Goal: Task Accomplishment & Management: Manage account settings

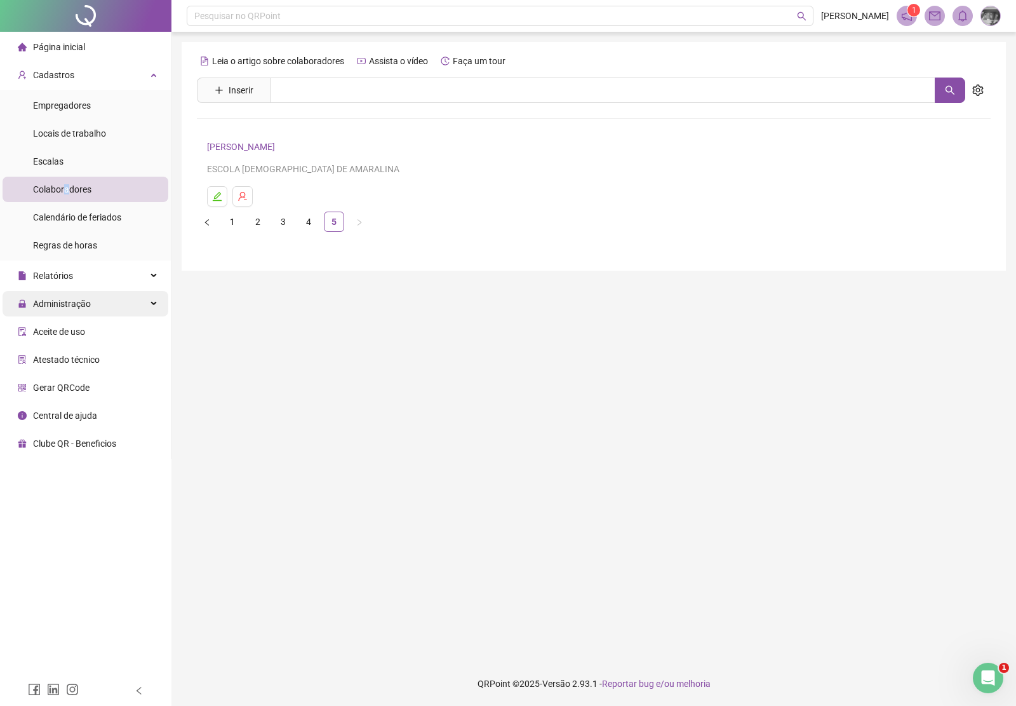
click at [77, 300] on span "Administração" at bounding box center [62, 304] width 58 height 10
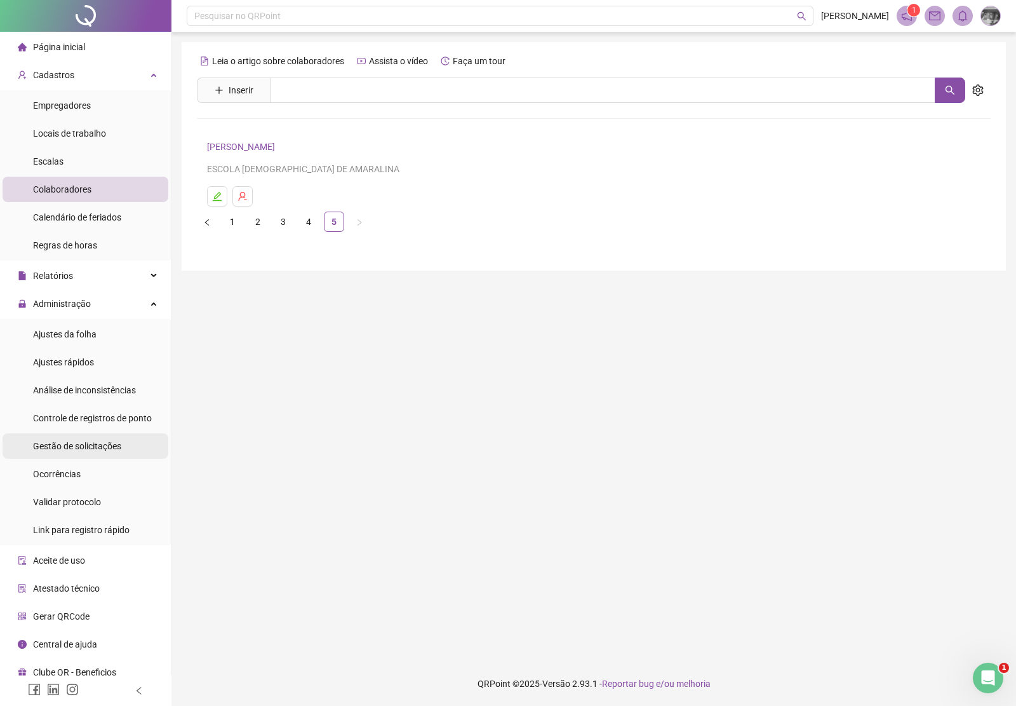
click at [76, 445] on span "Gestão de solicitações" at bounding box center [77, 446] width 88 height 10
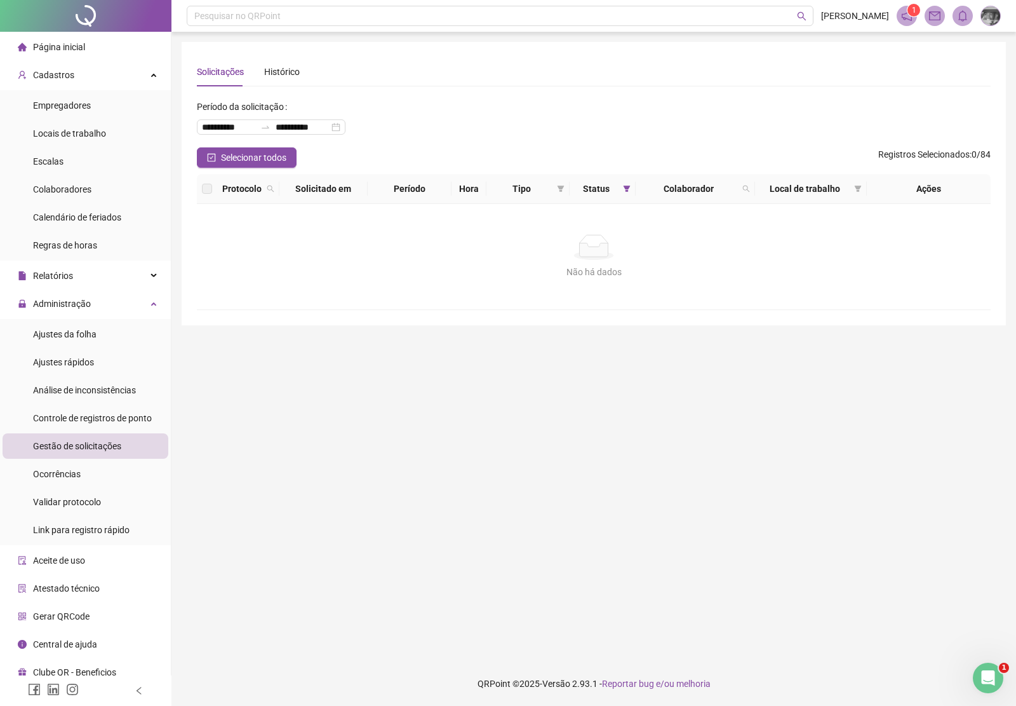
click at [988, 19] on img at bounding box center [990, 15] width 19 height 19
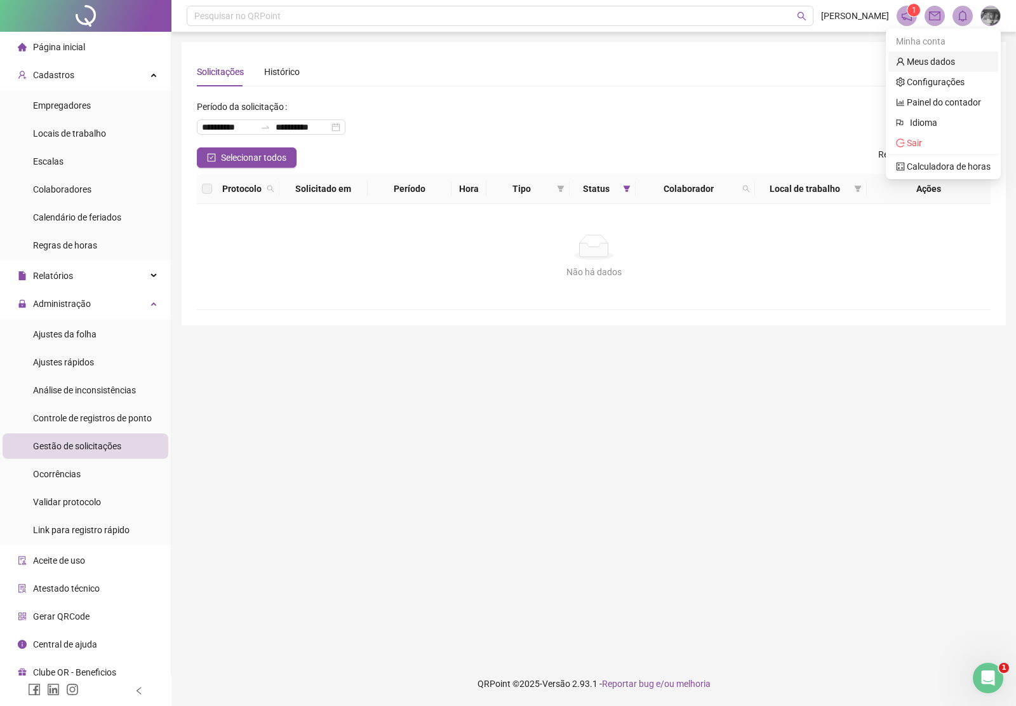
click at [948, 57] on link "Meus dados" at bounding box center [925, 62] width 59 height 10
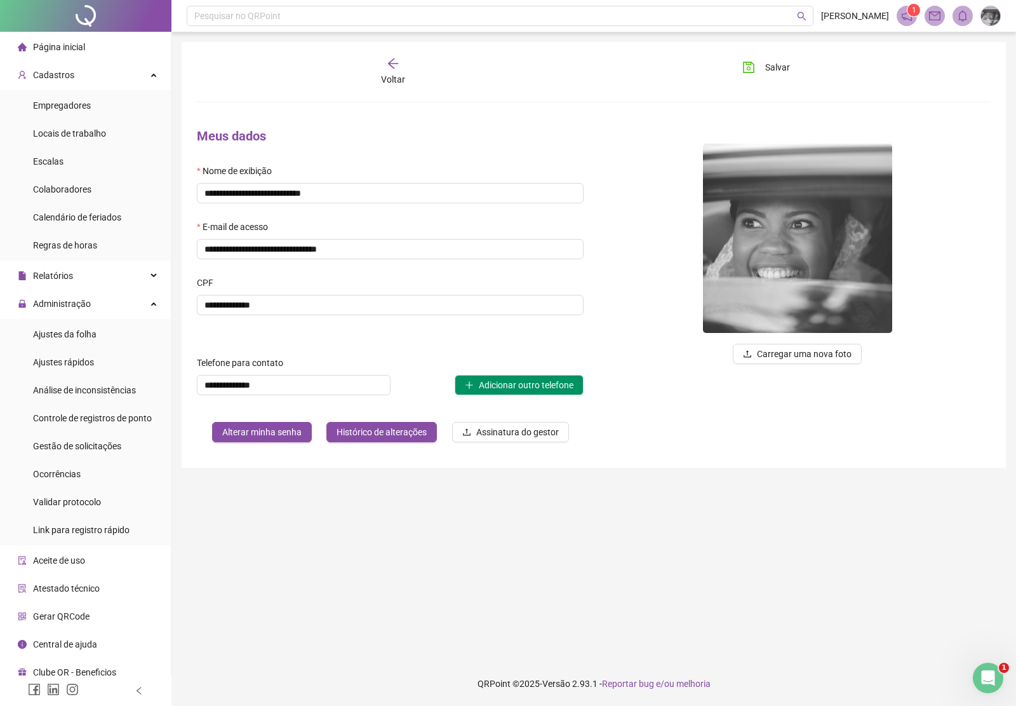
click at [62, 39] on div "Página inicial" at bounding box center [51, 46] width 67 height 25
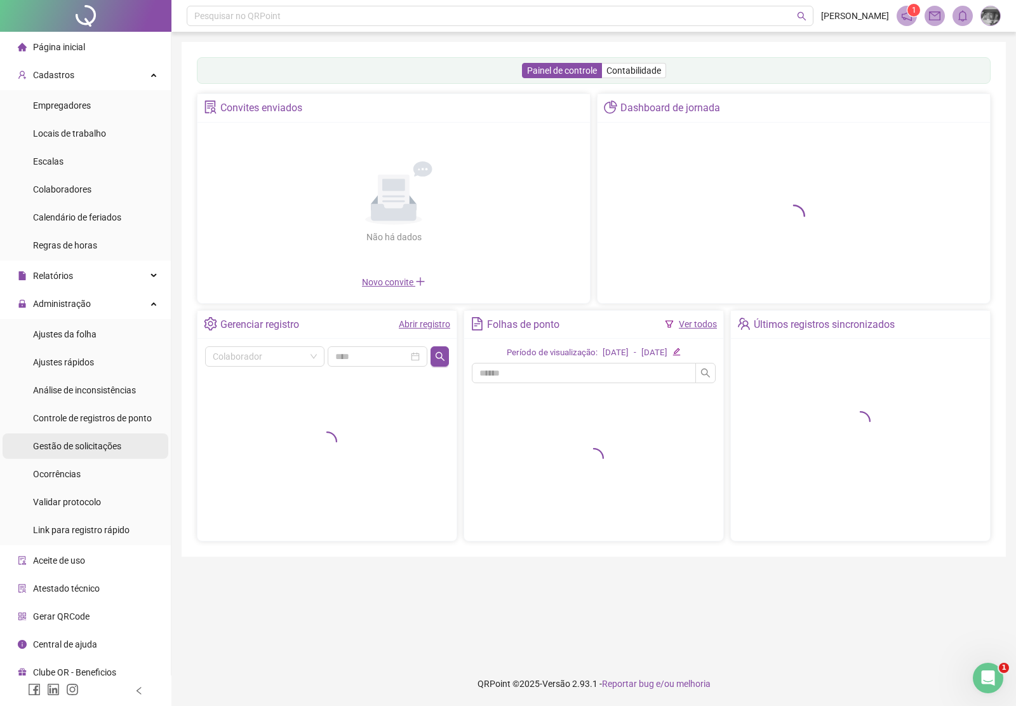
click at [88, 446] on span "Gestão de solicitações" at bounding box center [77, 446] width 88 height 10
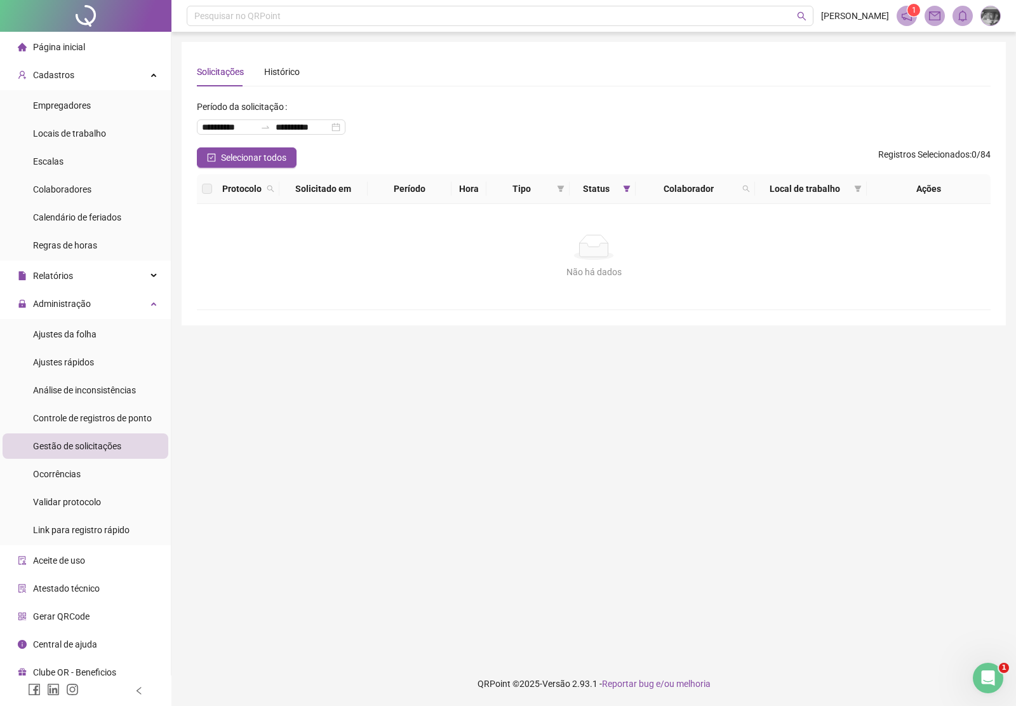
click at [49, 46] on span "Página inicial" at bounding box center [59, 47] width 52 height 10
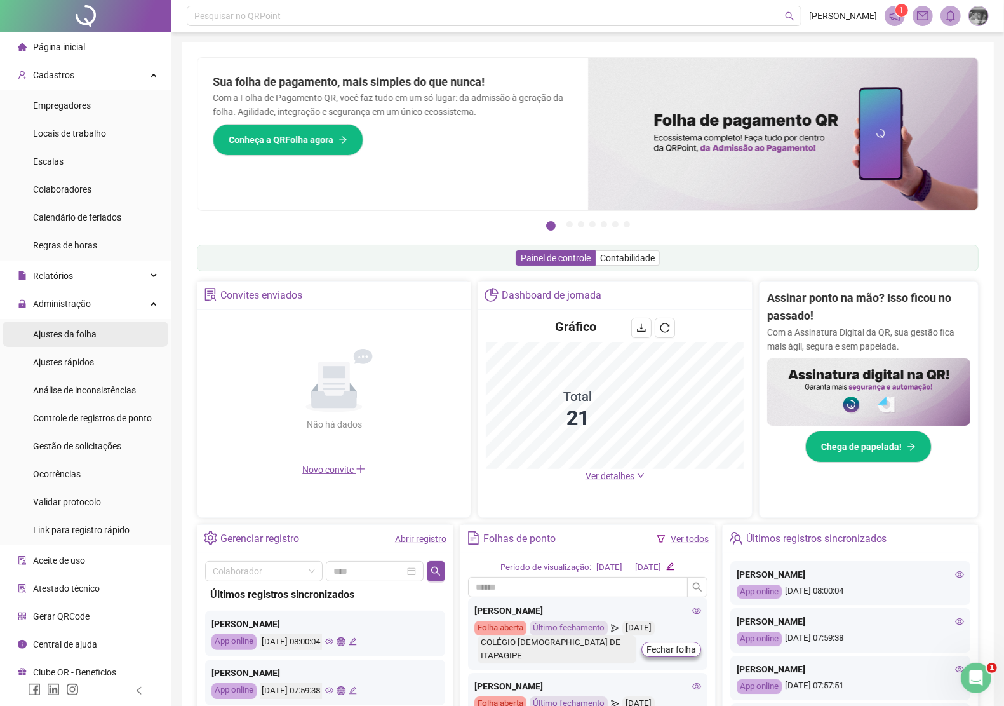
click at [67, 329] on span "Ajustes da folha" at bounding box center [65, 334] width 64 height 10
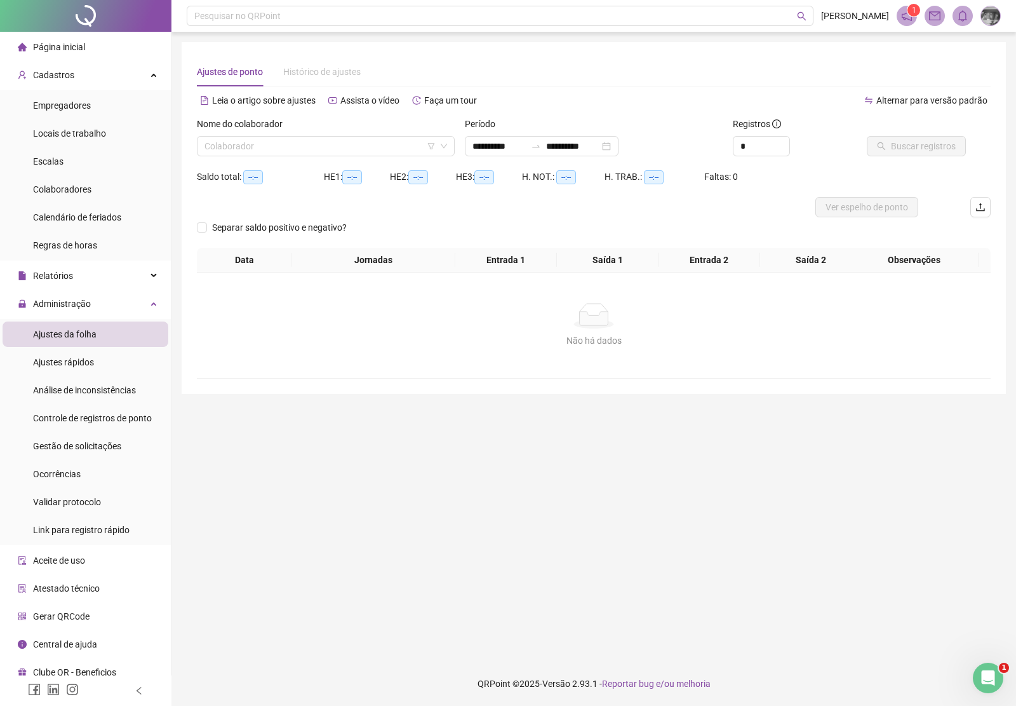
click at [994, 20] on img at bounding box center [990, 15] width 19 height 19
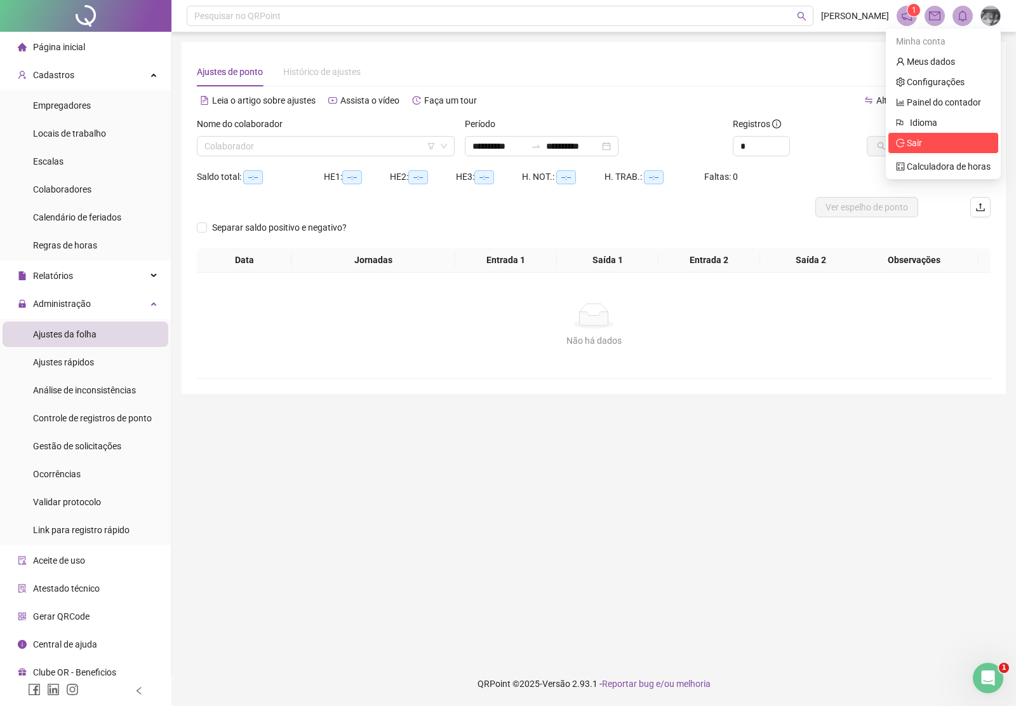
click at [919, 144] on span "Sair" at bounding box center [914, 143] width 15 height 10
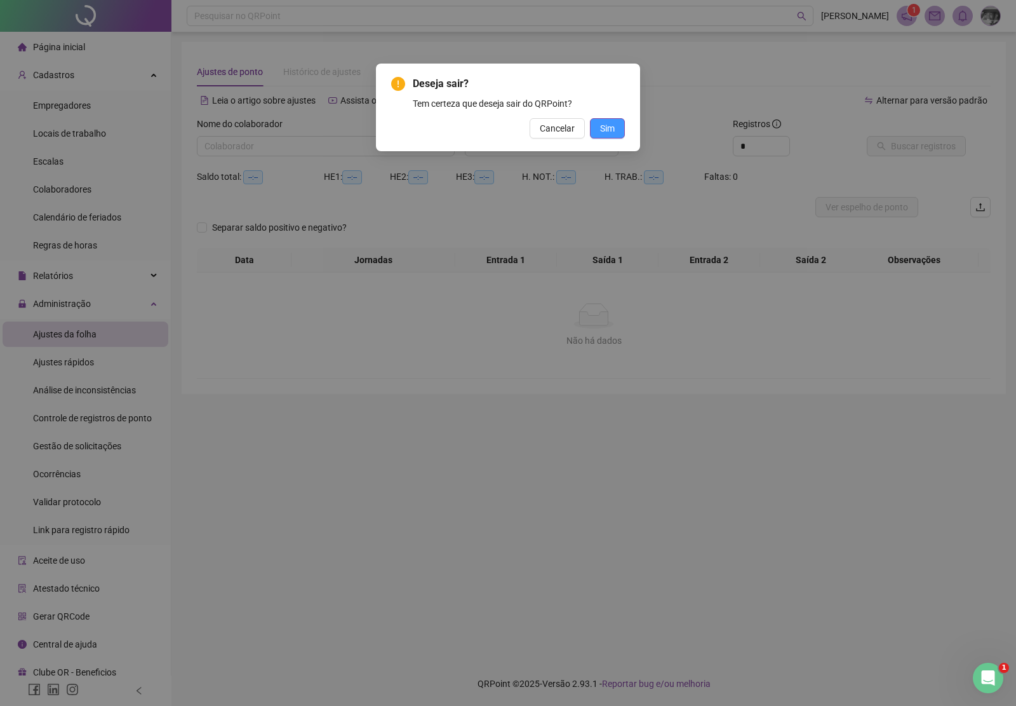
click at [608, 129] on span "Sim" at bounding box center [607, 128] width 15 height 14
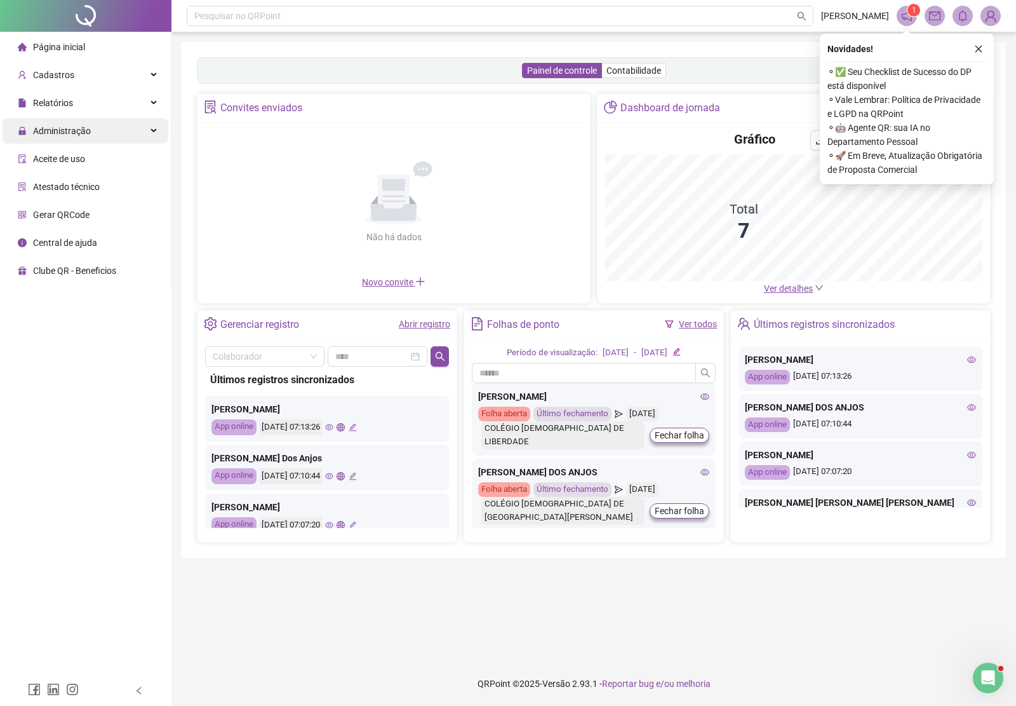
click at [71, 135] on span "Administração" at bounding box center [62, 131] width 58 height 10
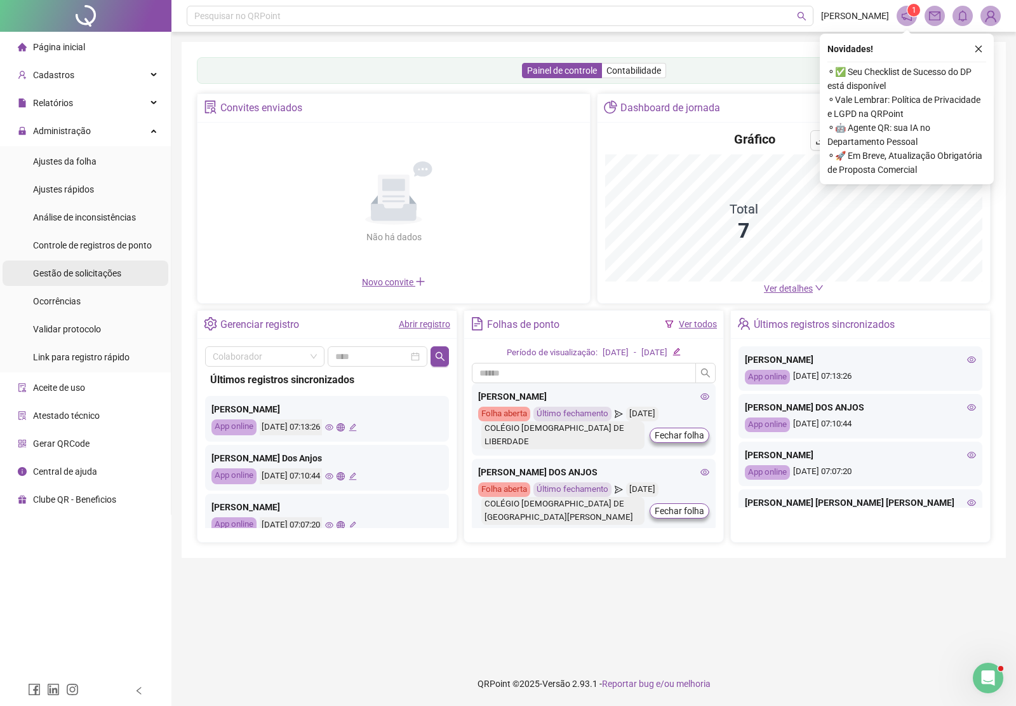
click at [96, 271] on span "Gestão de solicitações" at bounding box center [77, 273] width 88 height 10
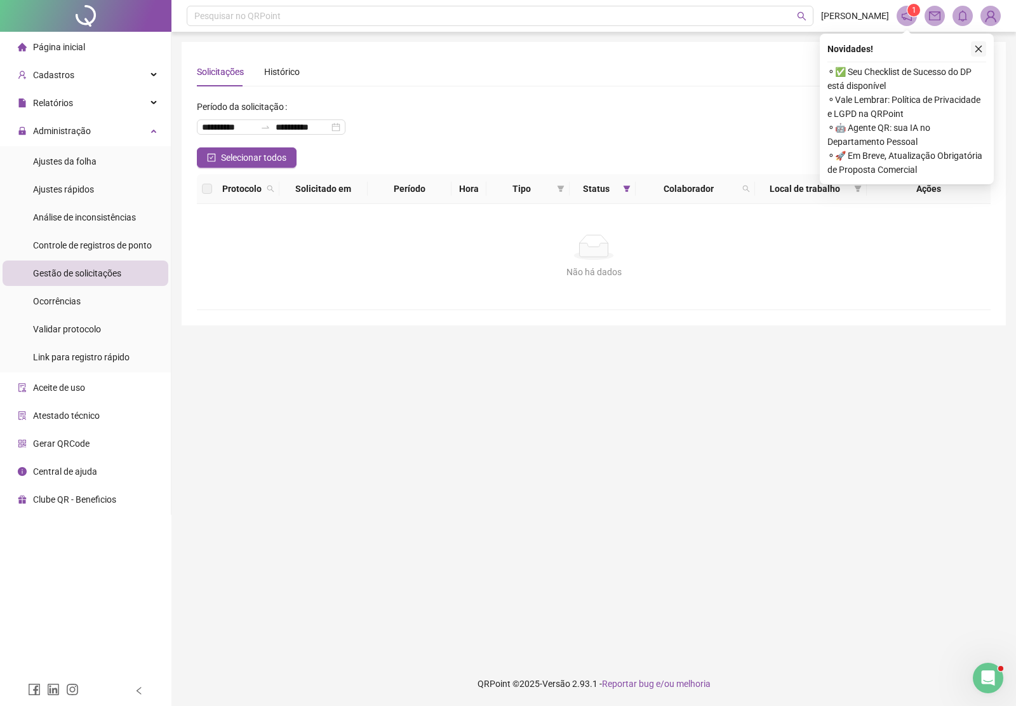
click at [976, 48] on icon "close" at bounding box center [978, 48] width 9 height 9
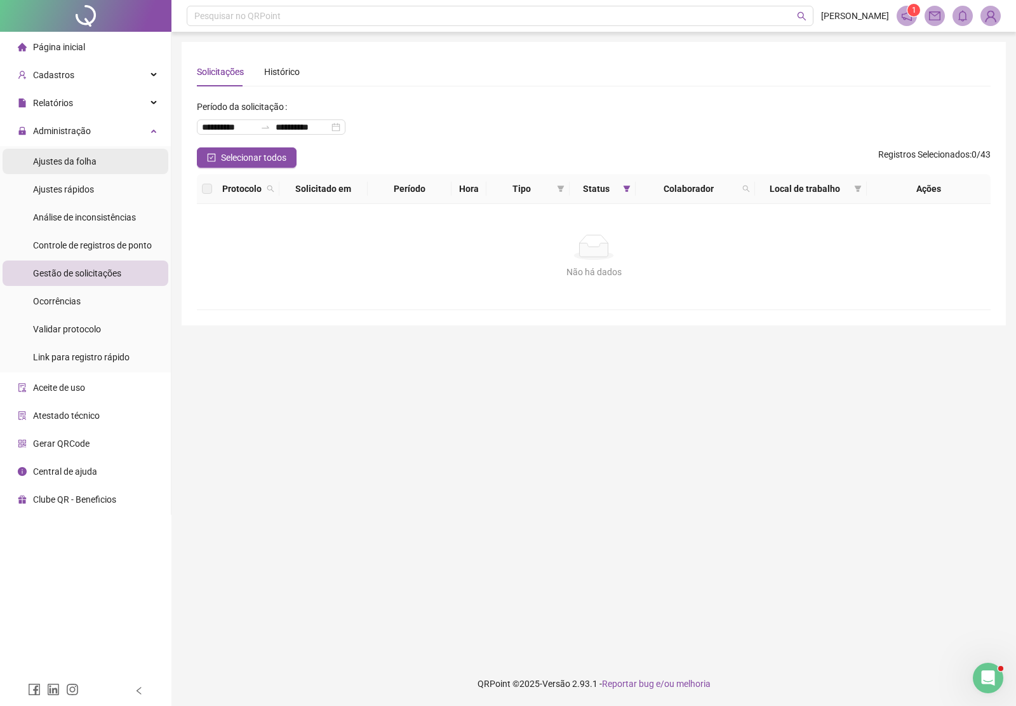
click at [74, 158] on span "Ajustes da folha" at bounding box center [65, 161] width 64 height 10
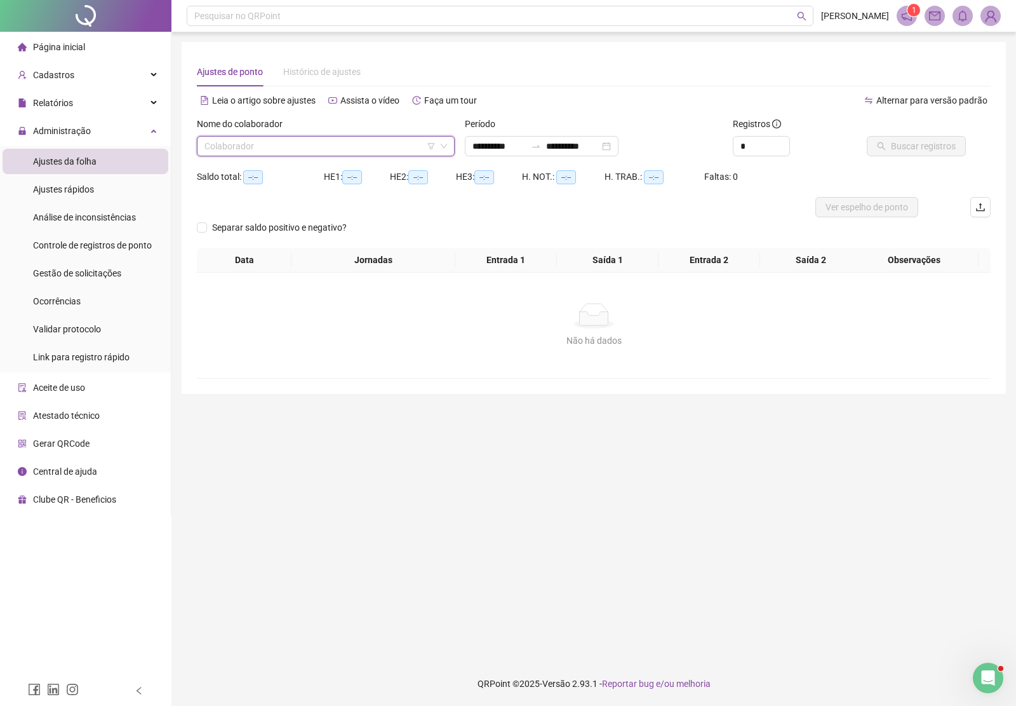
click at [253, 151] on input "search" at bounding box center [320, 146] width 231 height 19
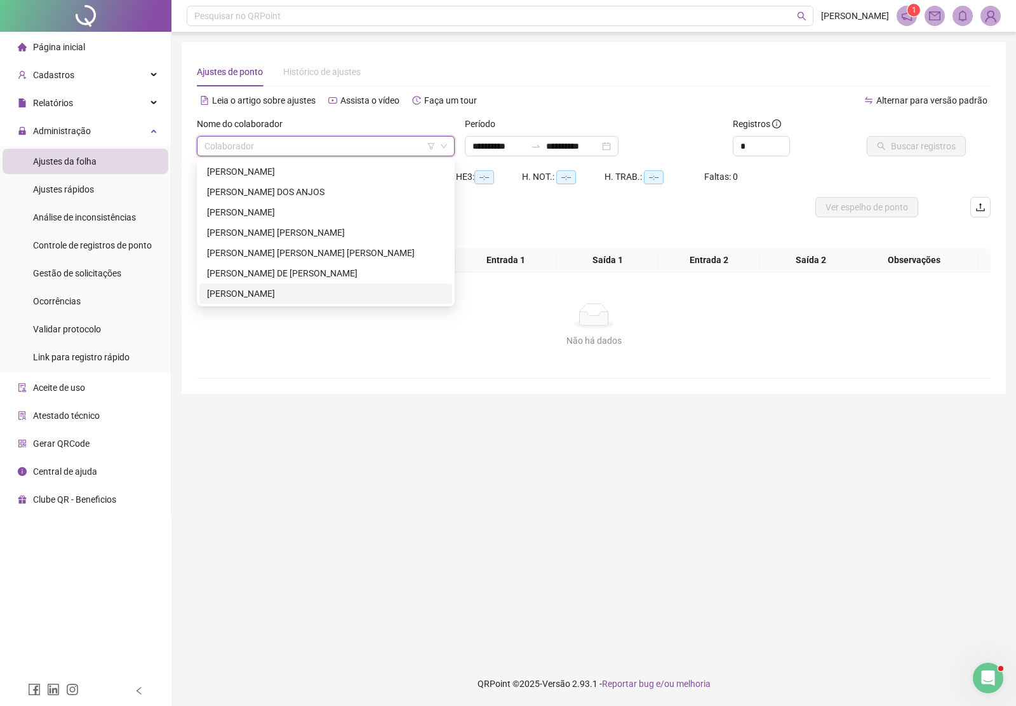
click at [274, 294] on div "TIAGO TEIXEIRA SANTOS" at bounding box center [326, 293] width 238 height 14
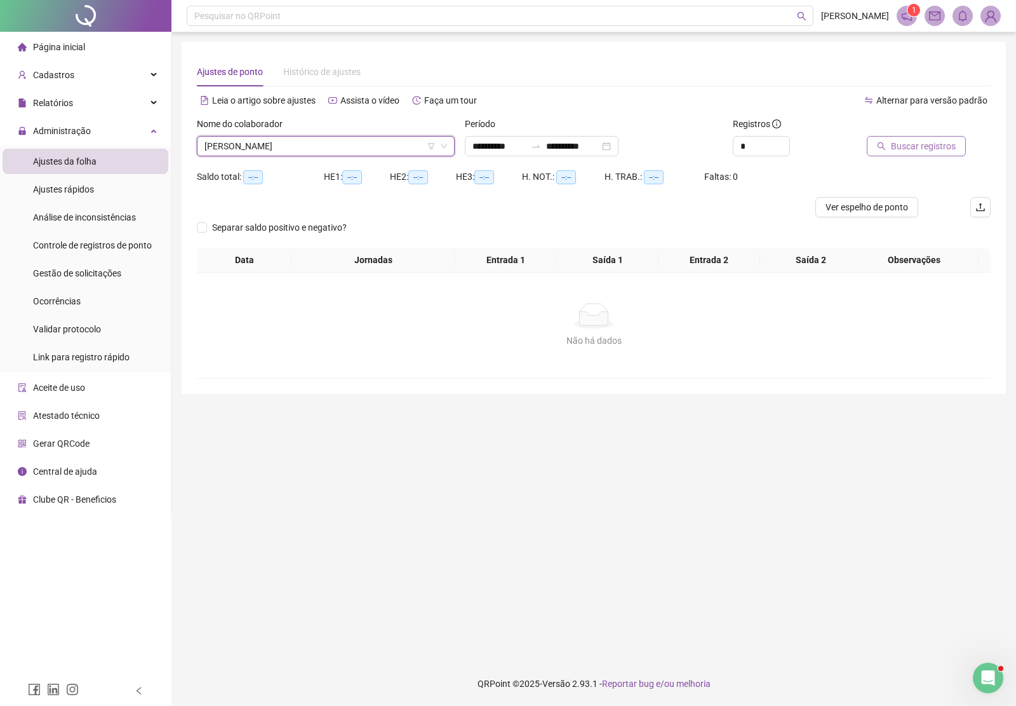
click at [925, 154] on button "Buscar registros" at bounding box center [916, 146] width 99 height 20
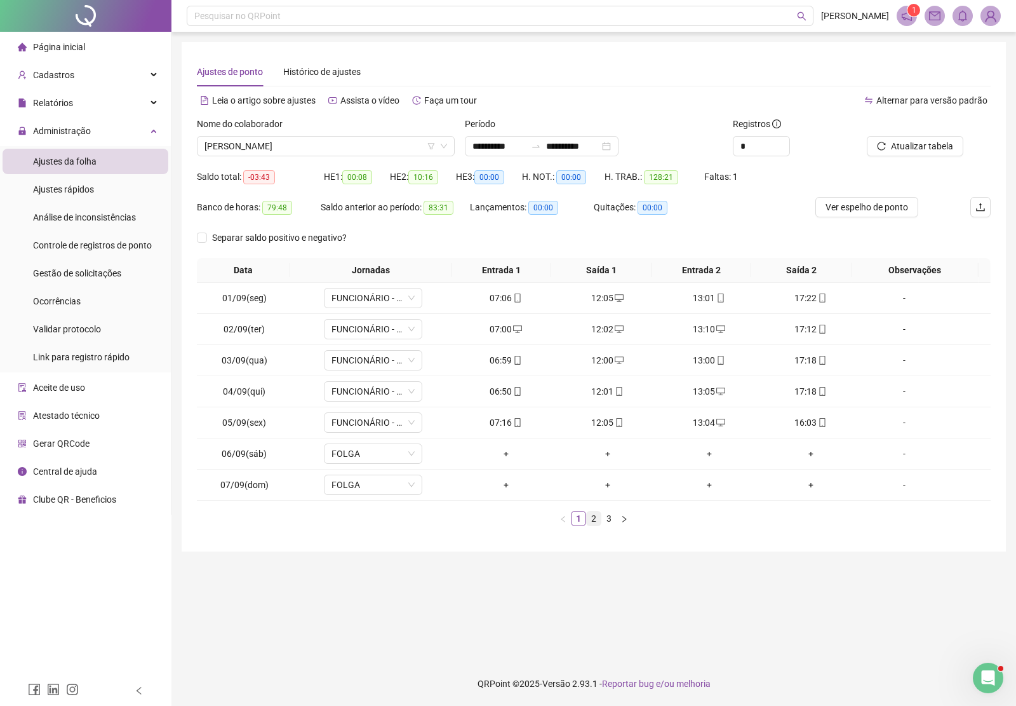
click at [596, 523] on link "2" at bounding box center [594, 518] width 14 height 14
click at [611, 518] on link "3" at bounding box center [609, 518] width 14 height 14
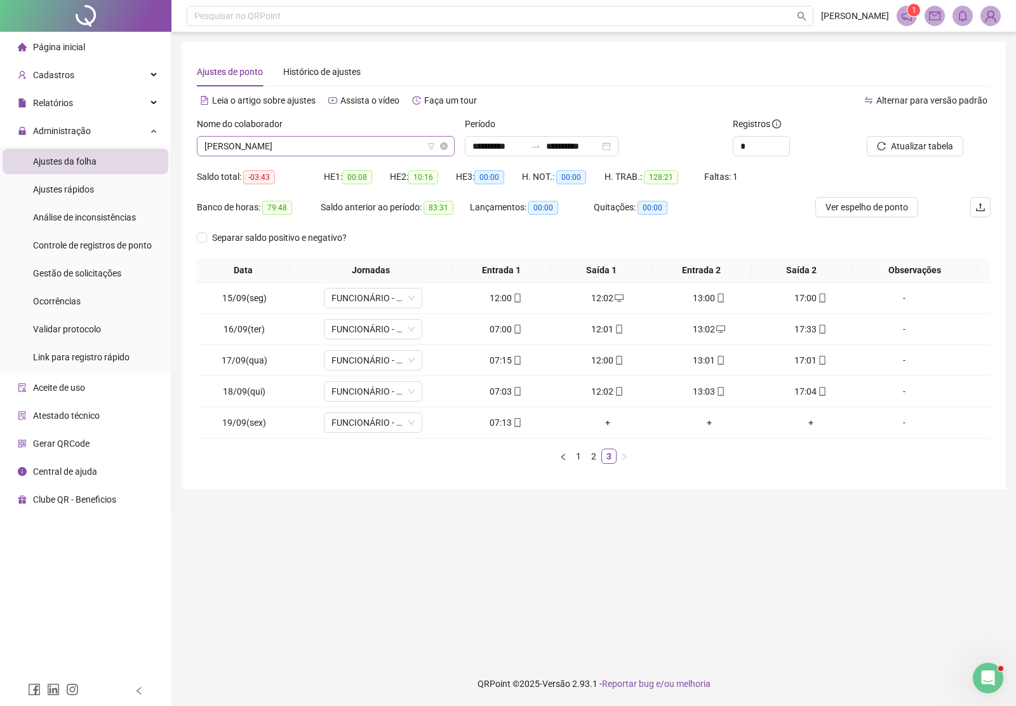
click at [238, 144] on span "TIAGO TEIXEIRA SANTOS" at bounding box center [326, 146] width 243 height 19
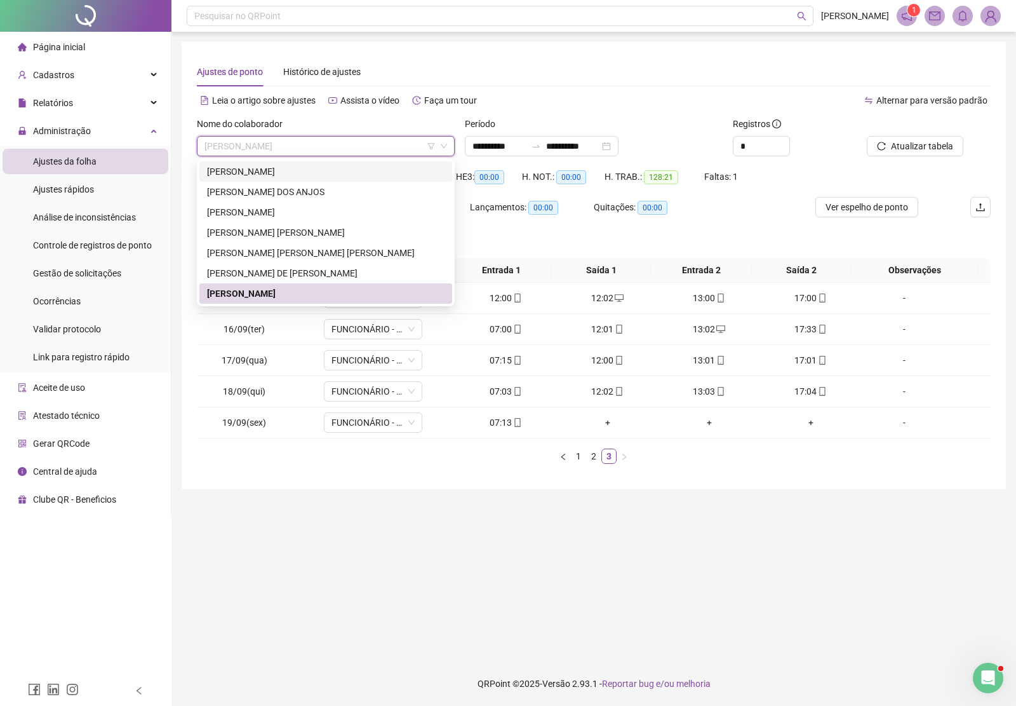
click at [293, 166] on div "Adalberto Oliveira Lima Junior" at bounding box center [326, 172] width 238 height 14
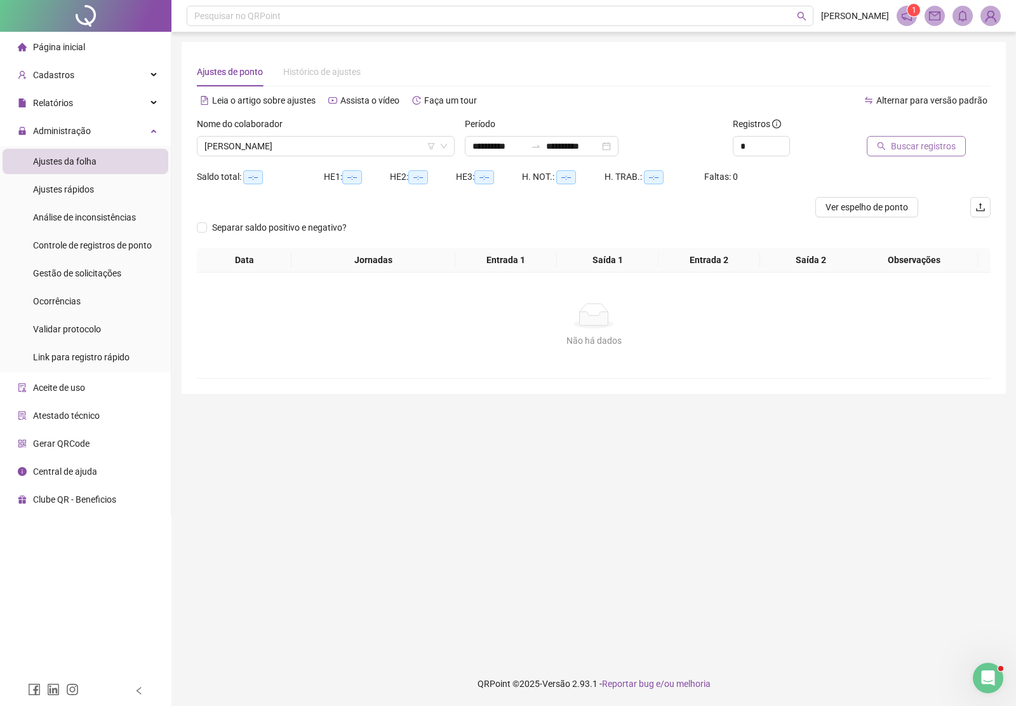
click at [910, 148] on span "Buscar registros" at bounding box center [923, 146] width 65 height 14
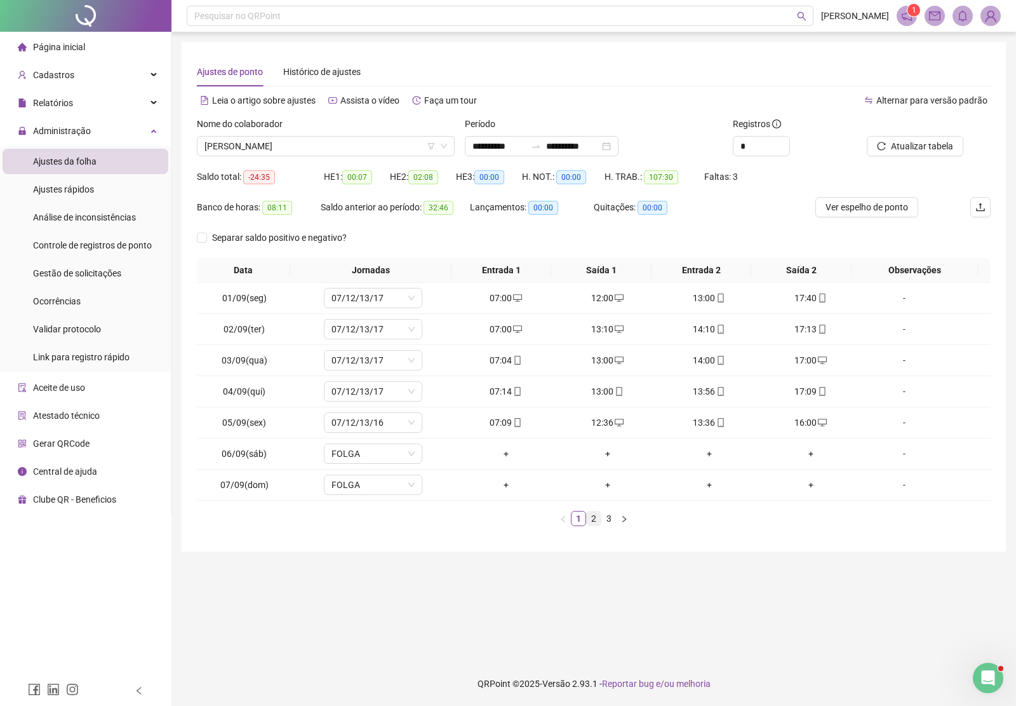
click at [597, 518] on link "2" at bounding box center [594, 518] width 14 height 14
click at [610, 520] on link "3" at bounding box center [609, 518] width 14 height 14
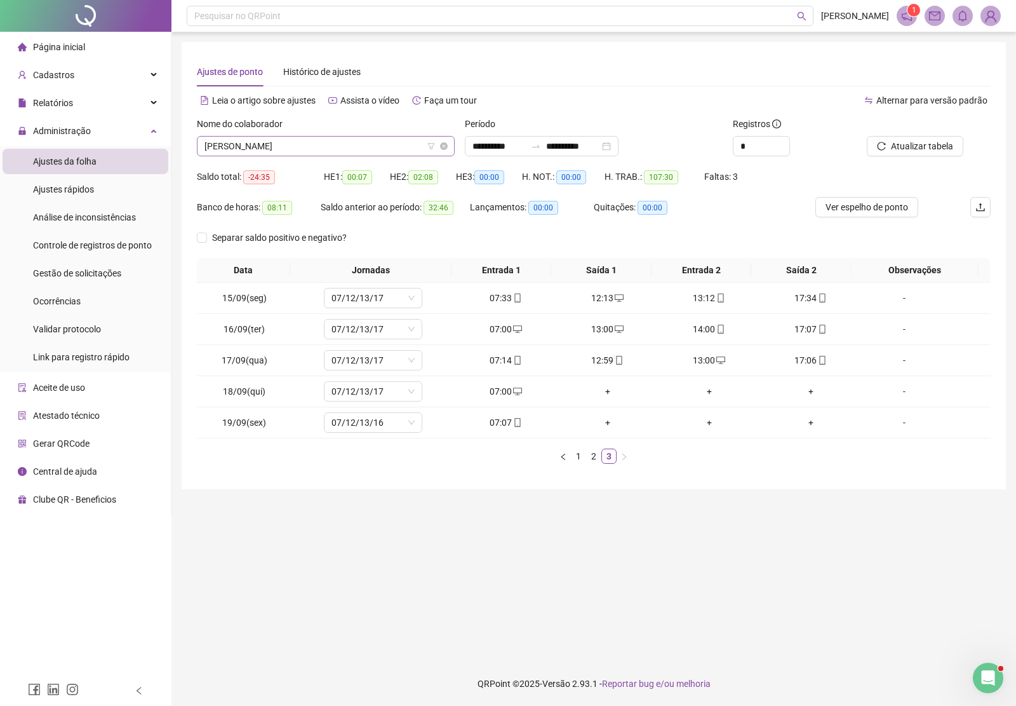
click at [342, 151] on span "Adalberto Oliveira Lima Junior" at bounding box center [326, 146] width 243 height 19
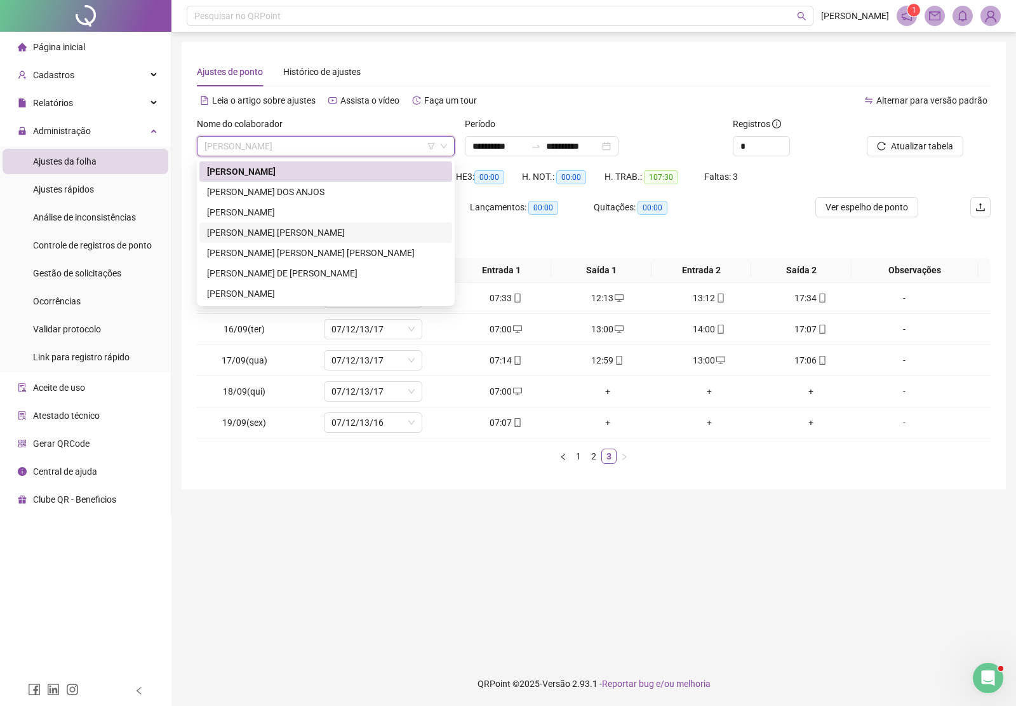
click at [281, 227] on div "JOÃO VITOR ROCHA ARAÚJO" at bounding box center [326, 232] width 238 height 14
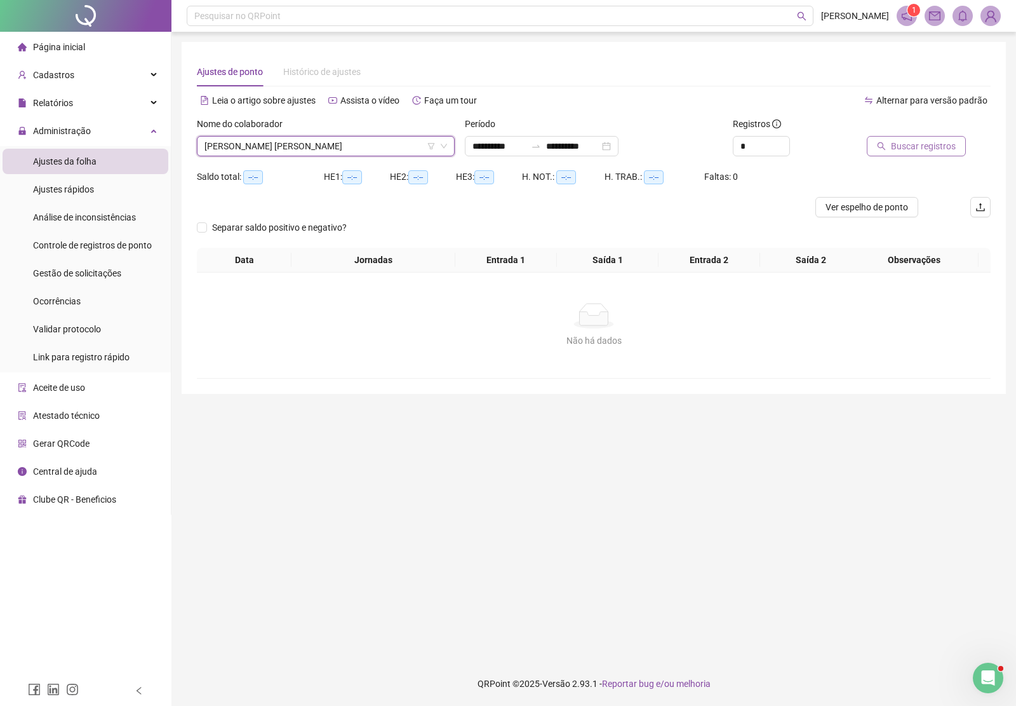
click at [894, 147] on span "Buscar registros" at bounding box center [923, 146] width 65 height 14
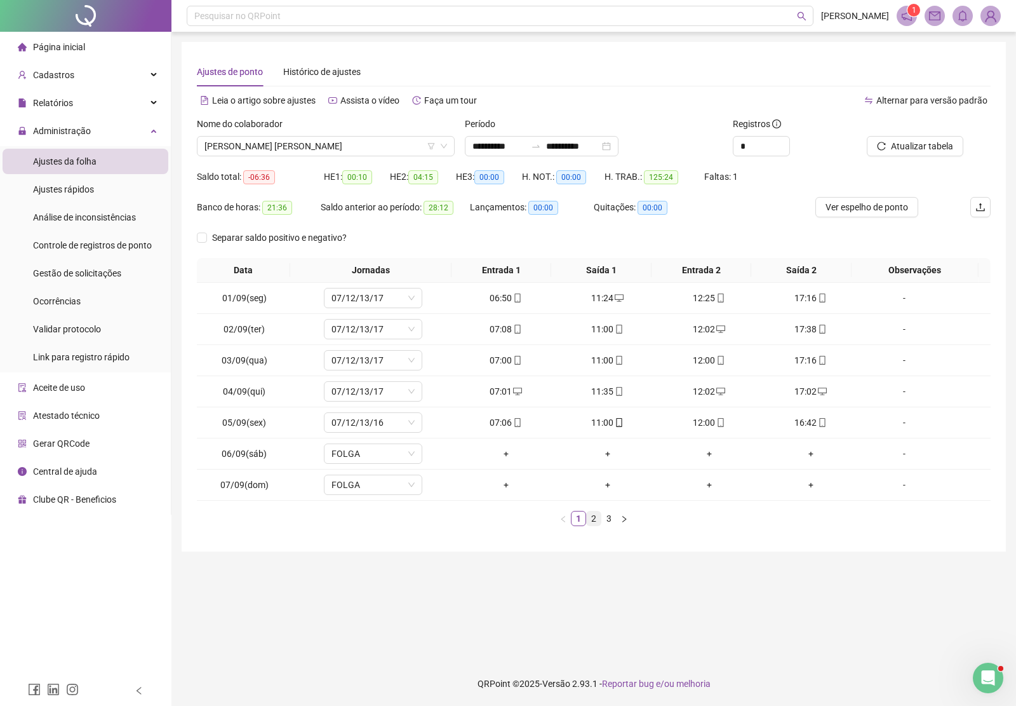
click at [592, 518] on link "2" at bounding box center [594, 518] width 14 height 14
click at [607, 519] on link "3" at bounding box center [609, 518] width 14 height 14
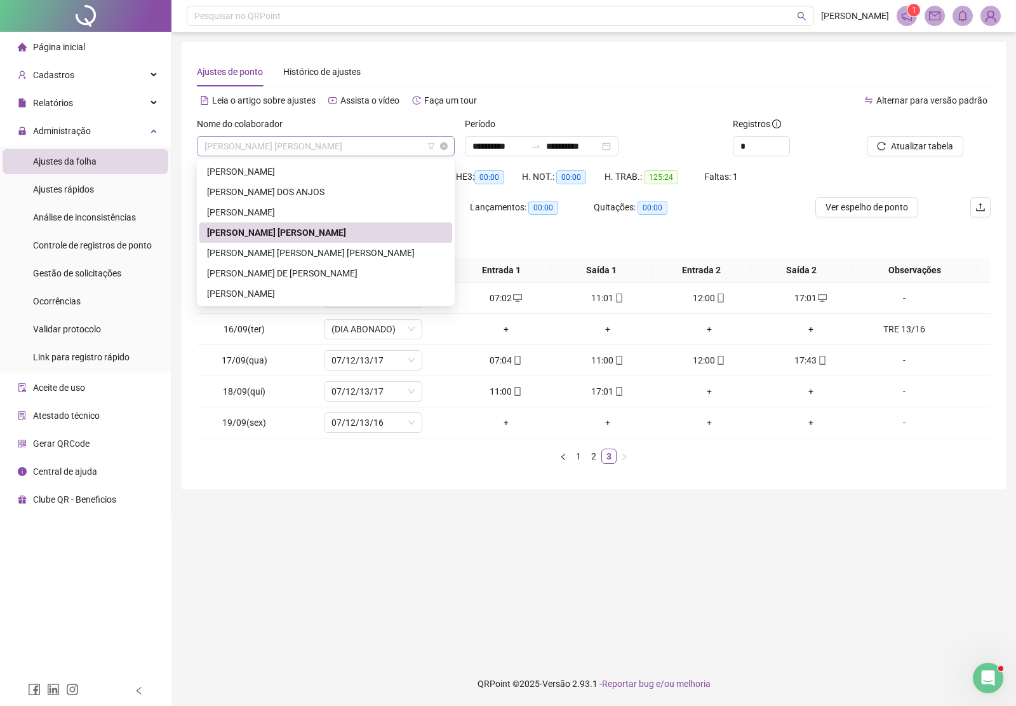
click at [300, 144] on span "JOÃO VITOR ROCHA ARAÚJO" at bounding box center [326, 146] width 243 height 19
click at [284, 254] on div "MARCO ANTONIO DE ALMEIDA SANTOS" at bounding box center [326, 253] width 238 height 14
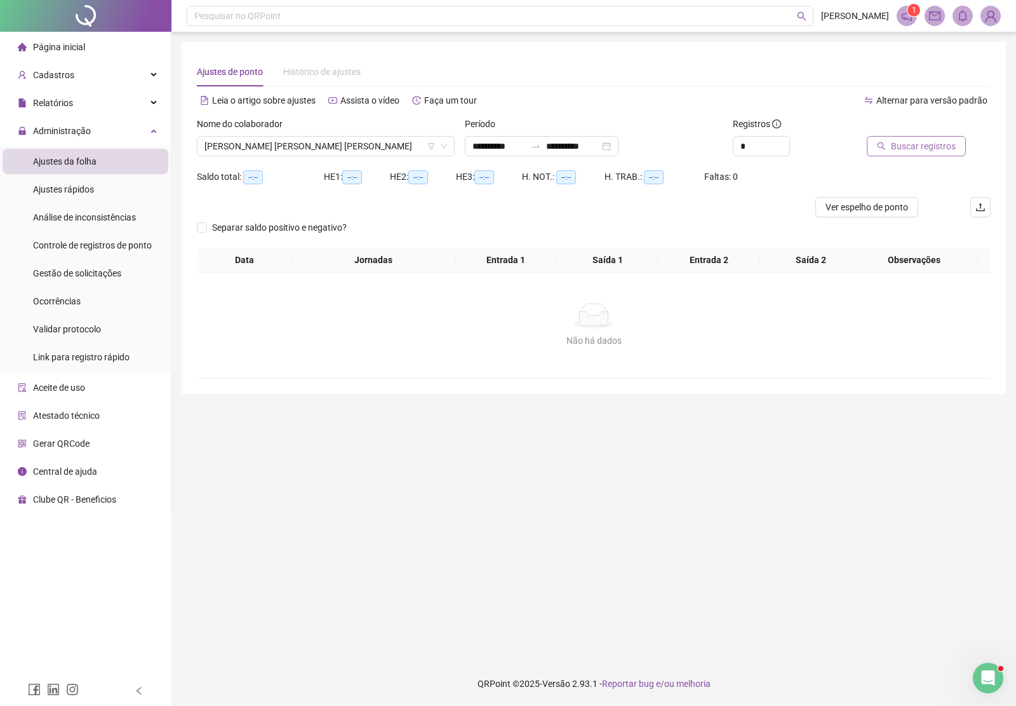
click at [900, 149] on span "Buscar registros" at bounding box center [923, 146] width 65 height 14
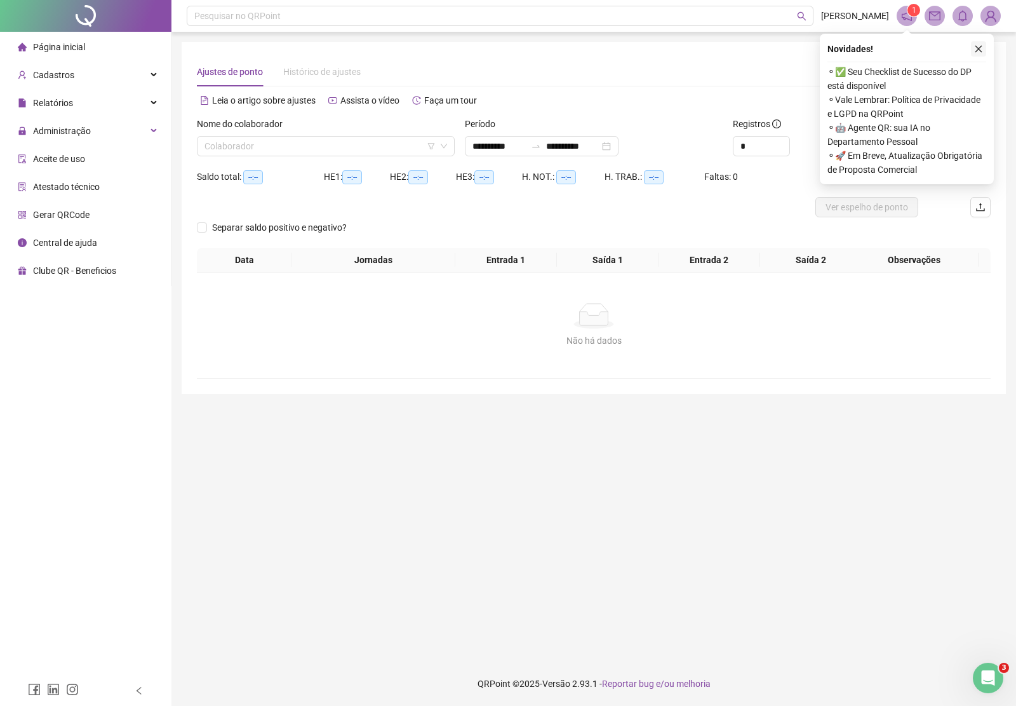
click at [976, 48] on icon "close" at bounding box center [978, 48] width 9 height 9
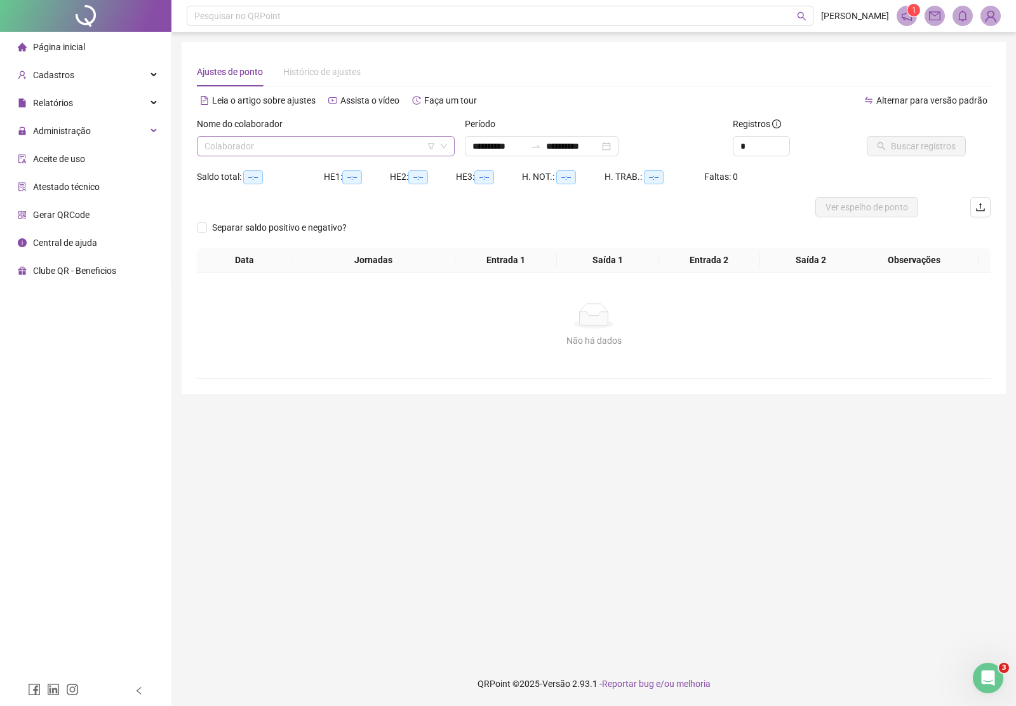
click at [236, 147] on input "search" at bounding box center [320, 146] width 231 height 19
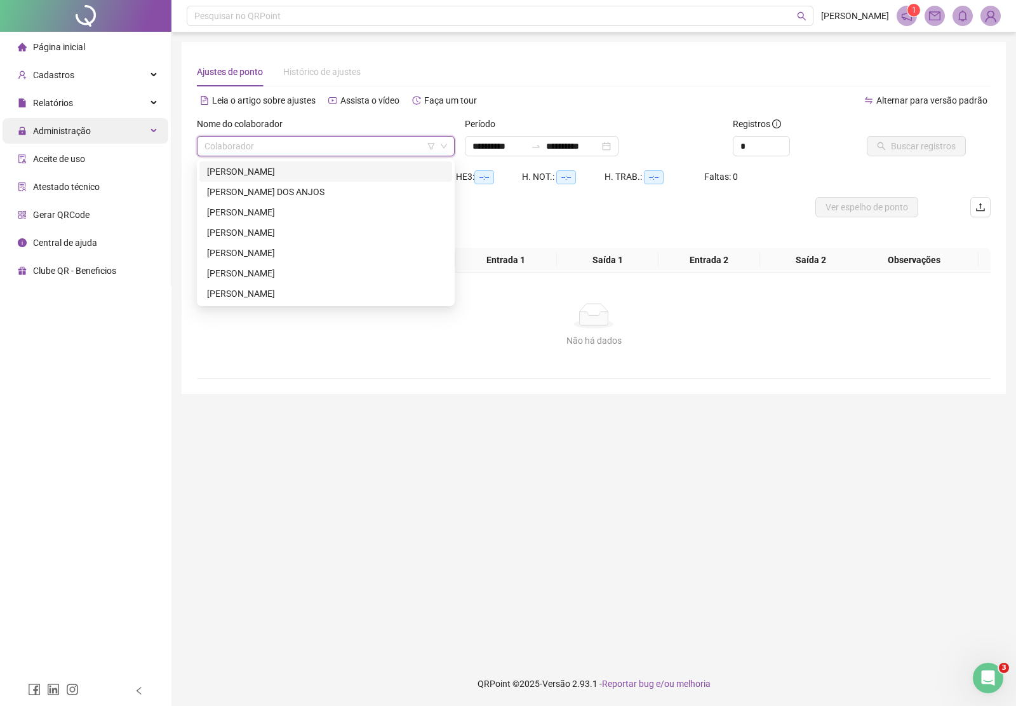
click at [70, 127] on span "Administração" at bounding box center [62, 131] width 58 height 10
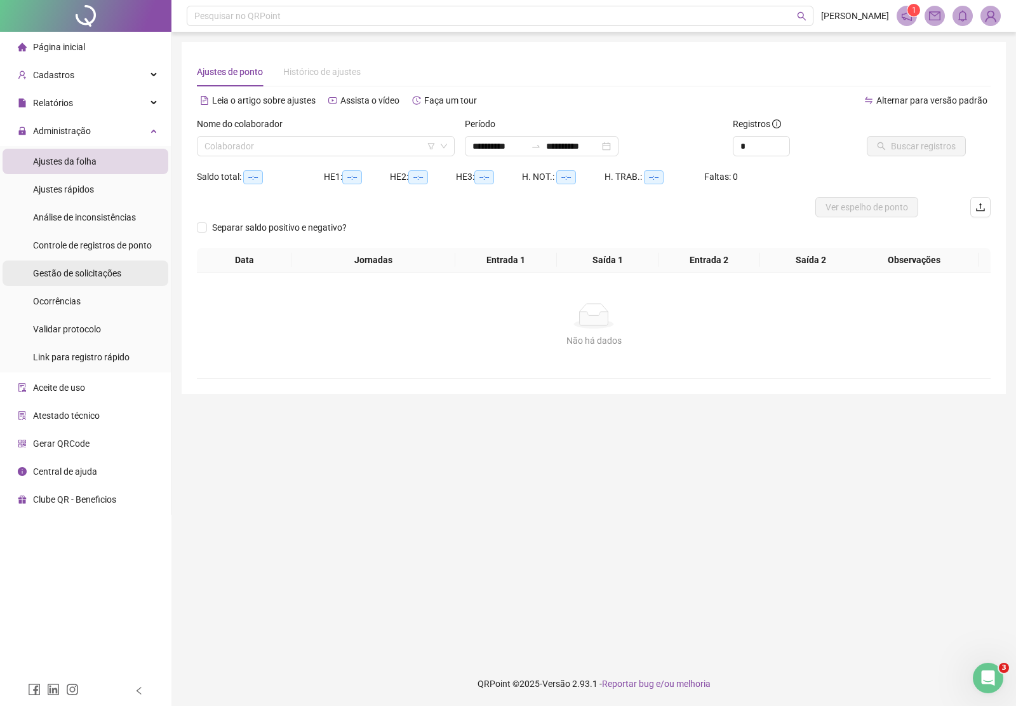
click at [83, 270] on span "Gestão de solicitações" at bounding box center [77, 273] width 88 height 10
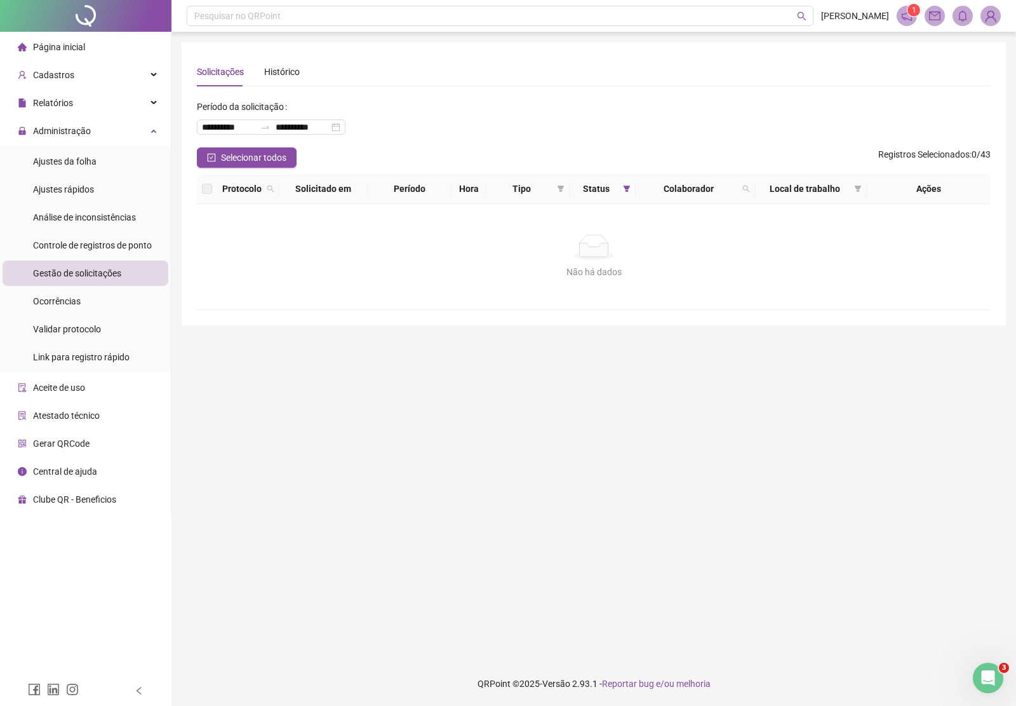
click at [992, 14] on img at bounding box center [990, 15] width 19 height 19
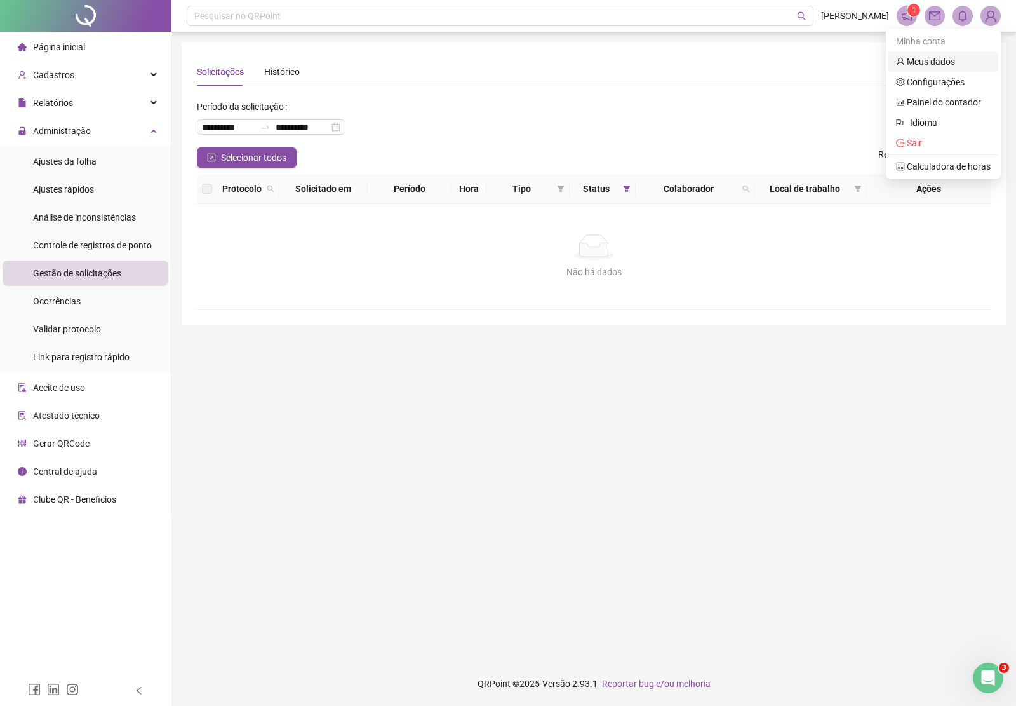
click at [918, 61] on link "Meus dados" at bounding box center [925, 62] width 59 height 10
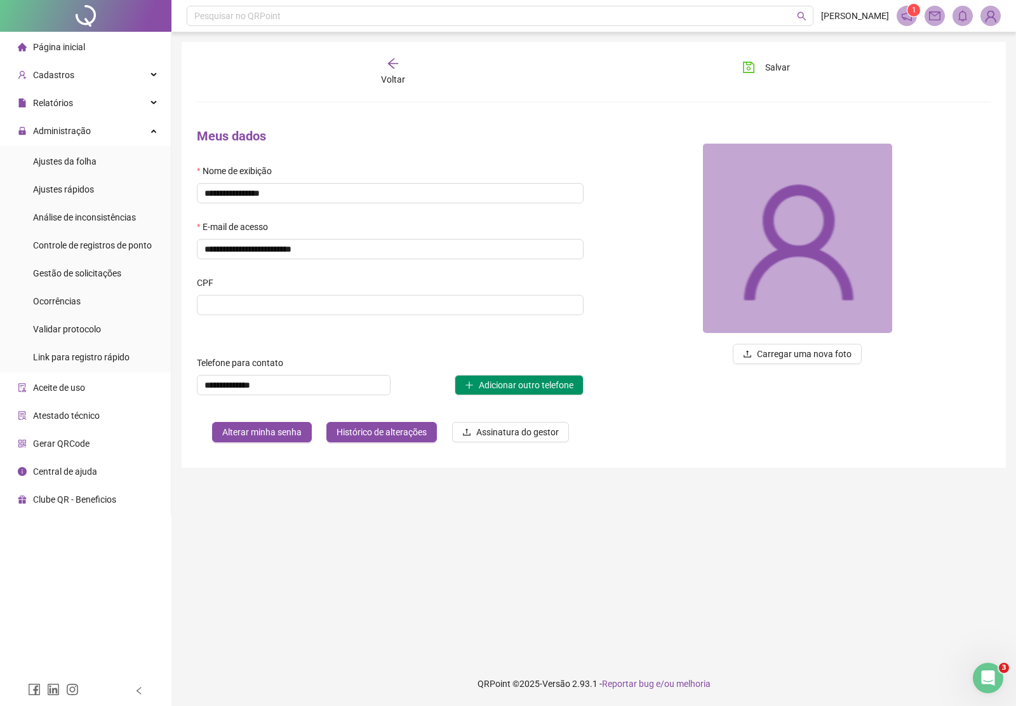
click at [990, 14] on img at bounding box center [990, 15] width 19 height 19
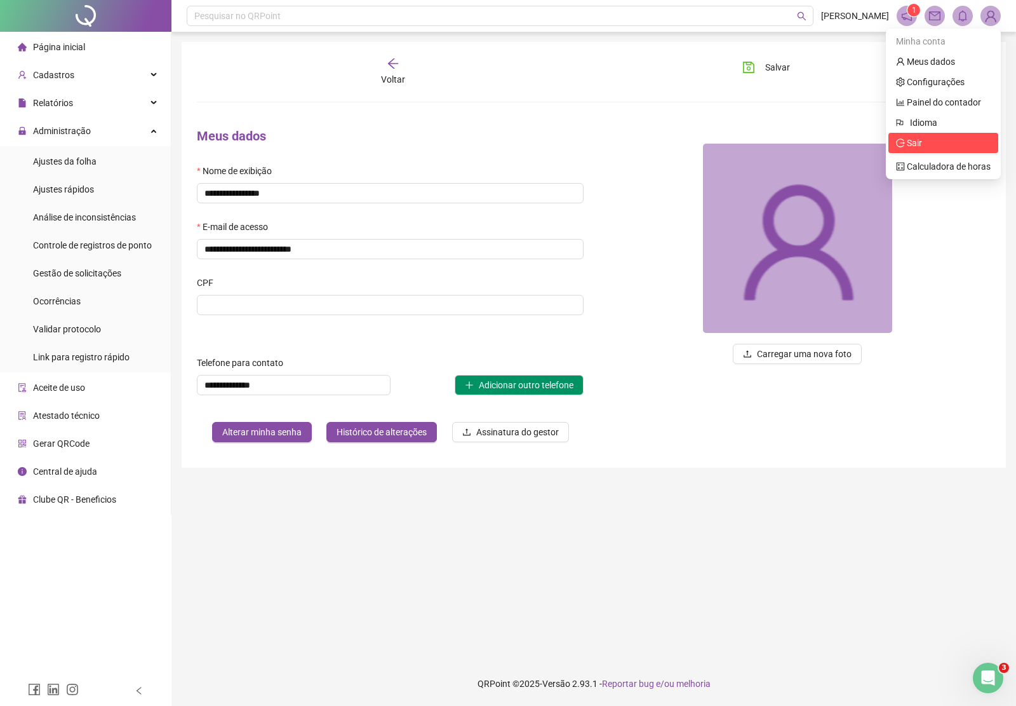
click at [922, 148] on span "Sair" at bounding box center [914, 143] width 15 height 10
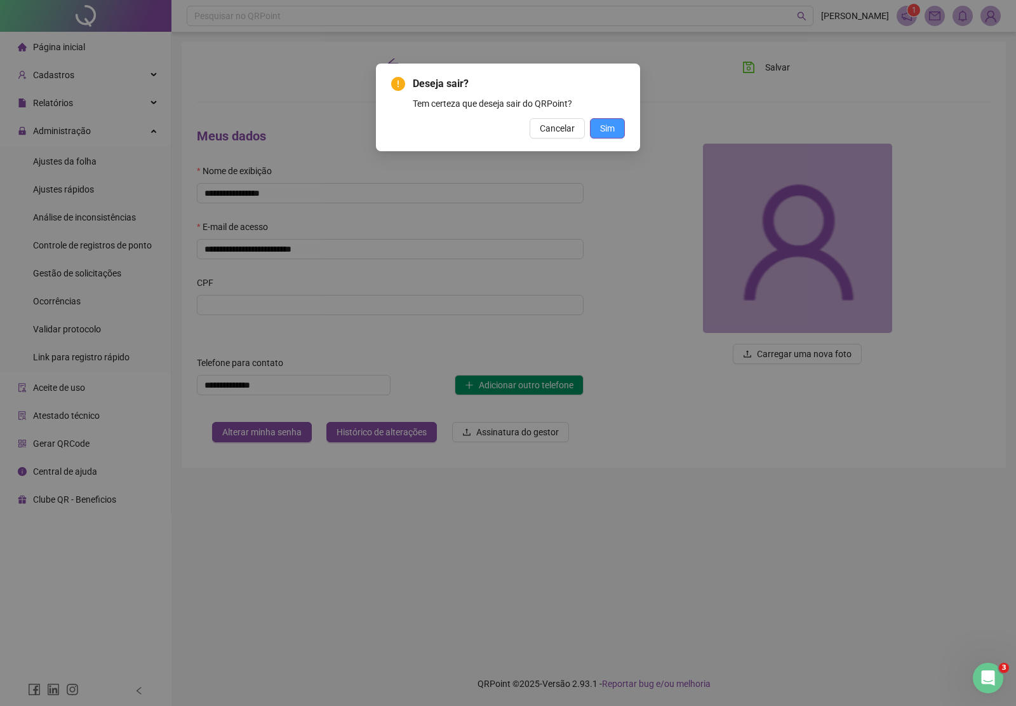
click at [608, 124] on span "Sim" at bounding box center [607, 128] width 15 height 14
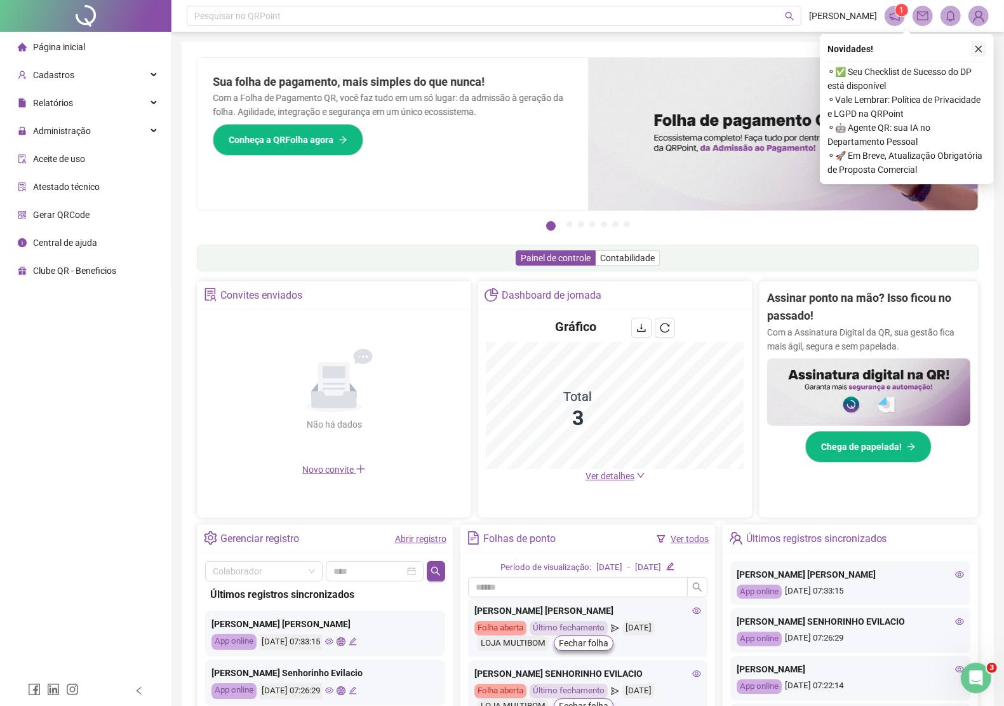
click at [981, 48] on icon "close" at bounding box center [978, 48] width 9 height 9
